Goal: Transaction & Acquisition: Obtain resource

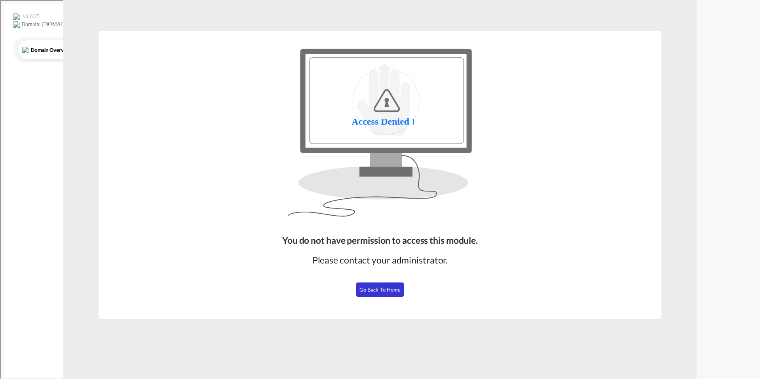
click at [377, 287] on span "Go Back to Home" at bounding box center [380, 289] width 42 height 6
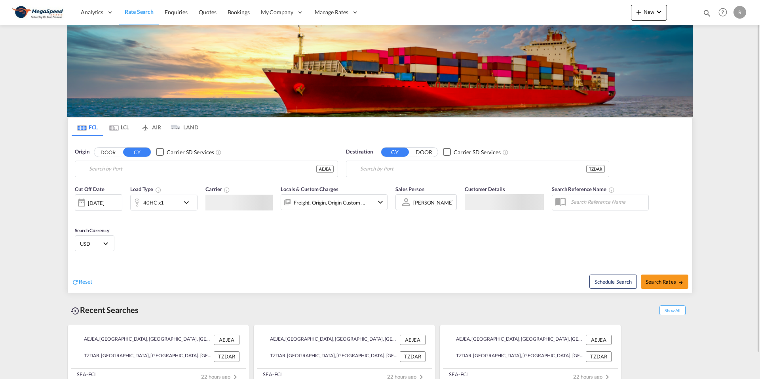
type input "Jebel Ali, AEJEA"
type input "Dar es Salaam, TZDAR"
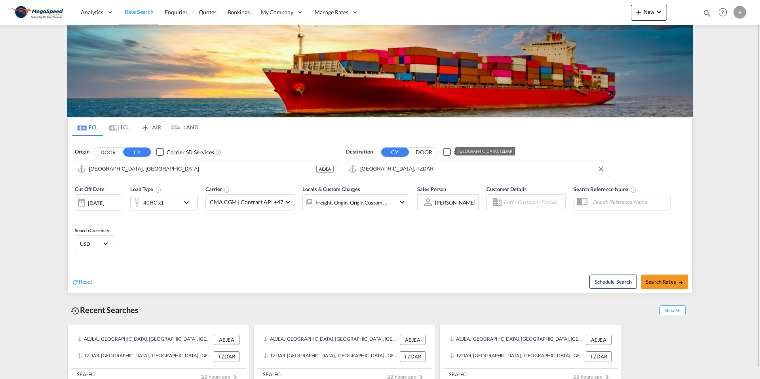
click at [392, 167] on input "Dar es Salaam, TZDAR" at bounding box center [482, 169] width 244 height 12
click at [603, 169] on md-icon "Clear Input" at bounding box center [600, 169] width 9 height 9
paste input "Tallinn"
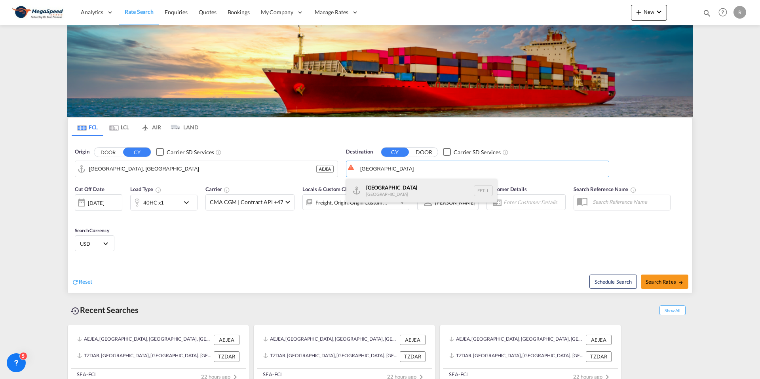
click at [425, 188] on div "Tallinn Estonia EETLL" at bounding box center [421, 191] width 150 height 24
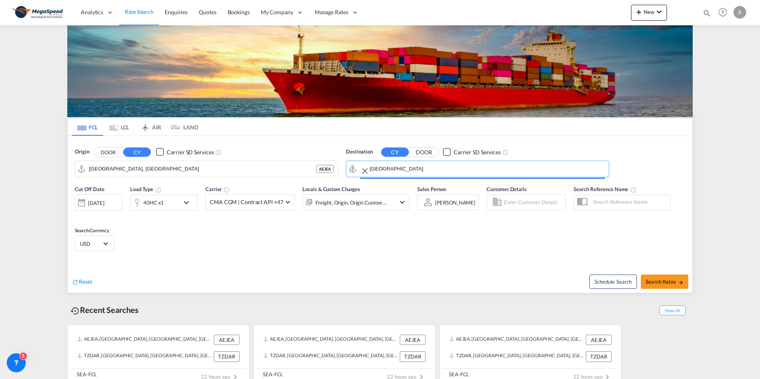
type input "Tallinn, EETLL"
click at [593, 252] on div "Cut Off Date 25 Sep 2025 25/09/2025 Load Type 40HC x1 Carrier CMA CGM | Contrac…" at bounding box center [380, 219] width 624 height 77
click at [671, 276] on button "Search Rates" at bounding box center [663, 282] width 47 height 14
type input "AEJEA to EETLL / 25 Sep 2025"
